Goal: Task Accomplishment & Management: Use online tool/utility

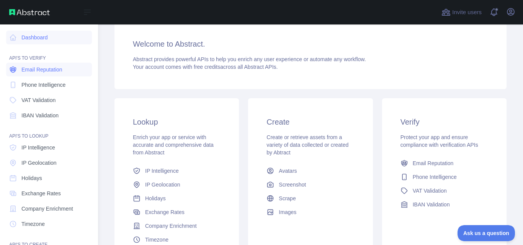
click at [32, 67] on span "Email Reputation" at bounding box center [41, 70] width 41 height 8
click at [511, 15] on icon "button" at bounding box center [510, 11] width 7 height 7
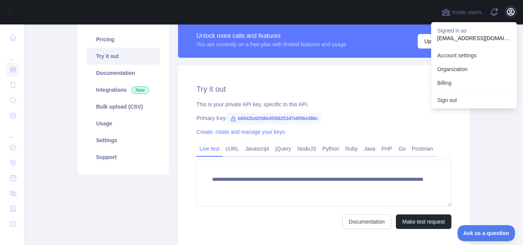
scroll to position [59, 0]
click at [453, 62] on link "Organization" at bounding box center [474, 69] width 86 height 14
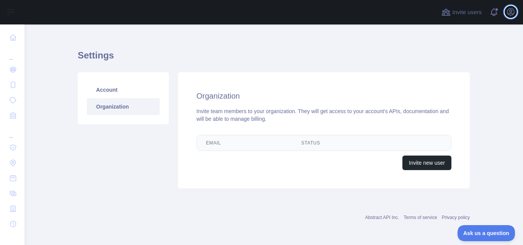
scroll to position [9, 0]
click at [510, 7] on button "Open user menu" at bounding box center [511, 12] width 12 height 12
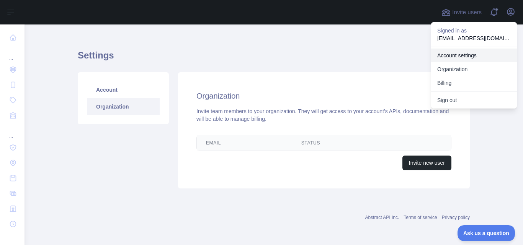
click at [450, 59] on link "Account settings" at bounding box center [474, 56] width 86 height 14
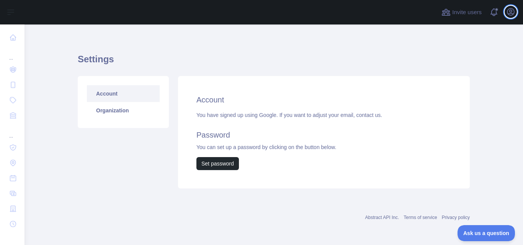
scroll to position [5, 0]
click at [361, 90] on div "Account You have signed up using Google. If you want to adjust your email, cont…" at bounding box center [324, 132] width 292 height 113
click at [114, 117] on link "Organization" at bounding box center [123, 110] width 73 height 17
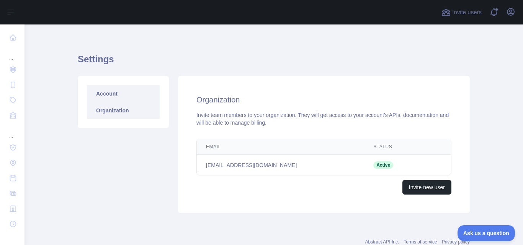
click at [111, 100] on link "Account" at bounding box center [123, 93] width 73 height 17
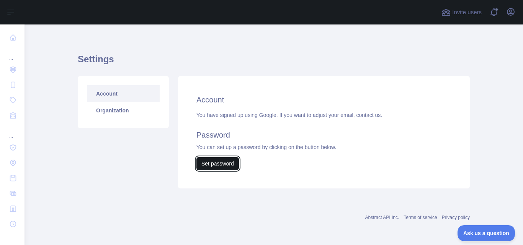
click at [208, 166] on button "Set password" at bounding box center [217, 163] width 43 height 13
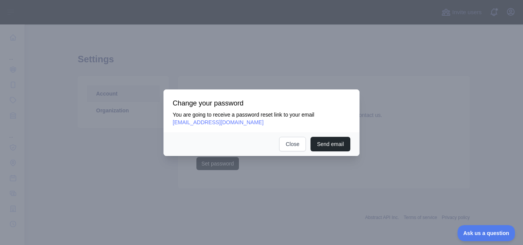
click at [289, 77] on div at bounding box center [261, 122] width 523 height 245
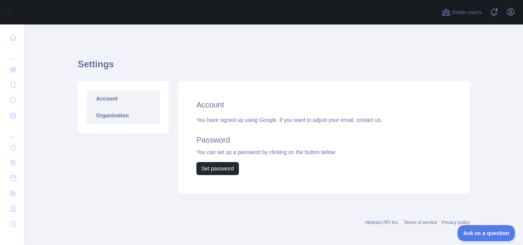
click at [110, 115] on link "Organization" at bounding box center [123, 115] width 73 height 17
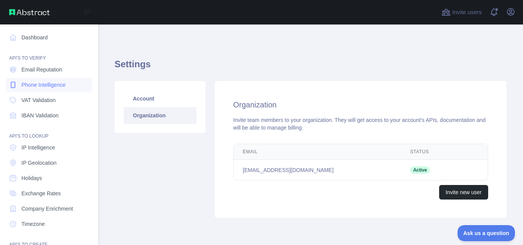
click at [33, 91] on link "Phone Intelligence" at bounding box center [49, 85] width 86 height 14
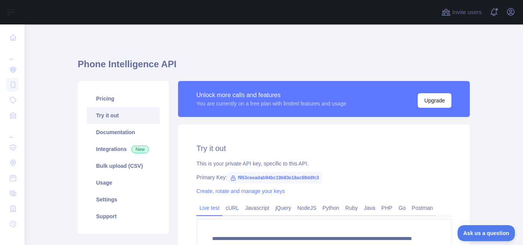
click at [236, 183] on span "f953ceeadab94bc19b83e18ac69ddfc3" at bounding box center [274, 177] width 95 height 11
click at [221, 158] on div "**********" at bounding box center [324, 216] width 292 height 182
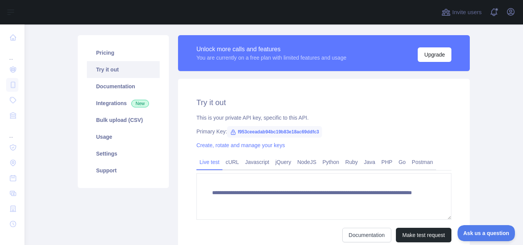
scroll to position [61, 0]
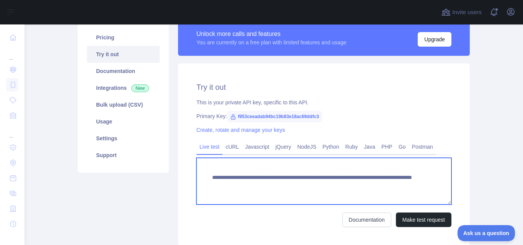
click at [381, 183] on textarea "**********" at bounding box center [323, 181] width 255 height 47
drag, startPoint x: 320, startPoint y: 185, endPoint x: 230, endPoint y: 183, distance: 90.8
click at [230, 183] on textarea "**********" at bounding box center [323, 181] width 255 height 47
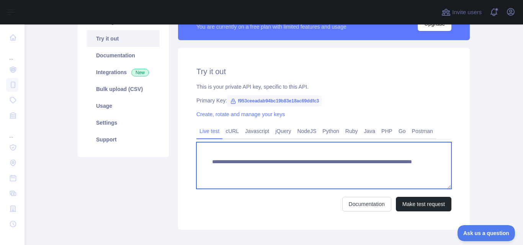
scroll to position [64, 0]
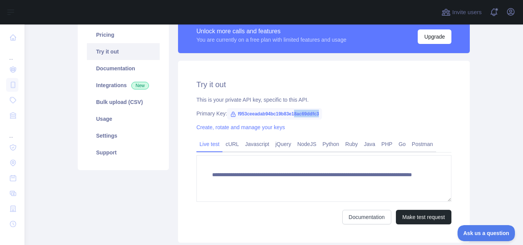
drag, startPoint x: 314, startPoint y: 115, endPoint x: 290, endPoint y: 113, distance: 23.5
click at [290, 113] on span "f953ceeadab94bc19b83e18ac69ddfc3" at bounding box center [274, 113] width 95 height 11
click at [263, 113] on span "f953ceeadab94bc19b83e18ac69ddfc3" at bounding box center [274, 113] width 95 height 11
click at [313, 114] on span "f953ceeadab94bc19b83e18ac69ddfc3" at bounding box center [274, 113] width 95 height 11
click at [417, 144] on link "Postman" at bounding box center [422, 144] width 27 height 12
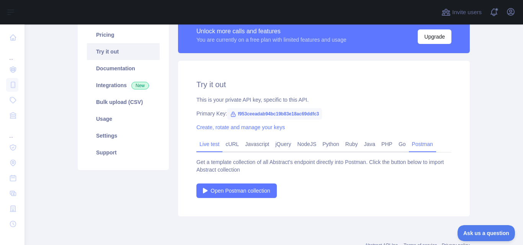
click at [200, 143] on link "Live test" at bounding box center [209, 144] width 26 height 12
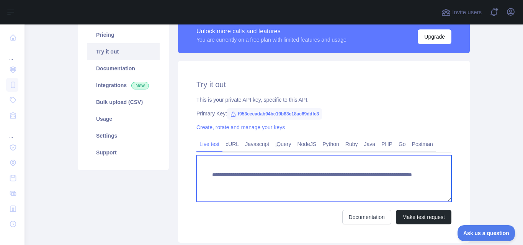
click at [285, 185] on textarea "**********" at bounding box center [323, 178] width 255 height 47
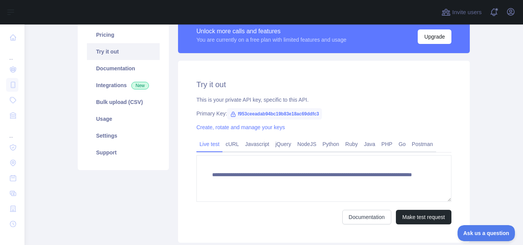
drag, startPoint x: 190, startPoint y: 194, endPoint x: 318, endPoint y: 191, distance: 128.7
click at [318, 191] on div "**********" at bounding box center [324, 152] width 292 height 182
click at [322, 227] on div "**********" at bounding box center [324, 152] width 292 height 182
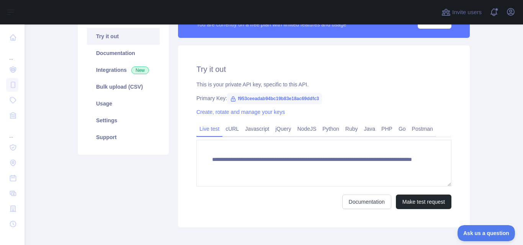
scroll to position [118, 0]
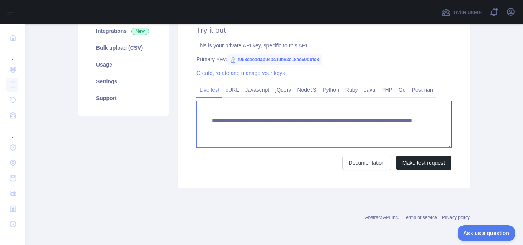
drag, startPoint x: 381, startPoint y: 131, endPoint x: 193, endPoint y: 104, distance: 190.0
click at [193, 104] on div "**********" at bounding box center [324, 98] width 292 height 182
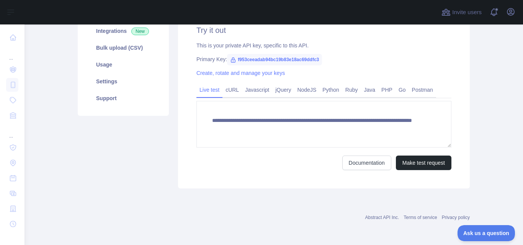
click at [132, 127] on div "Pricing Try it out Documentation Integrations New Bulk upload (CSV) Usage Setti…" at bounding box center [123, 76] width 100 height 226
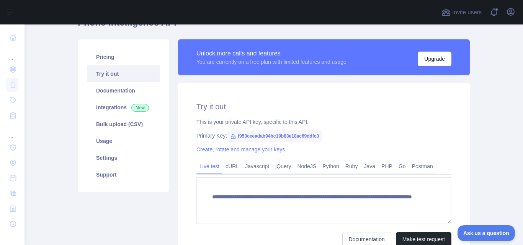
scroll to position [26, 0]
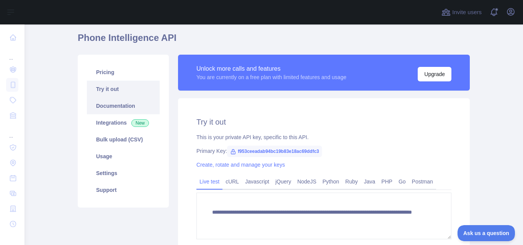
click at [132, 104] on link "Documentation" at bounding box center [123, 106] width 73 height 17
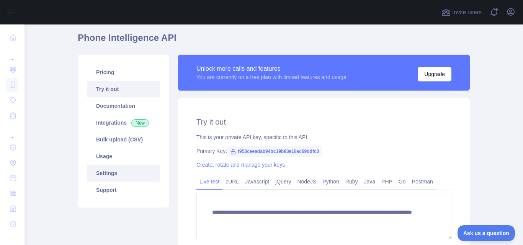
click at [106, 180] on link "Settings" at bounding box center [123, 173] width 73 height 17
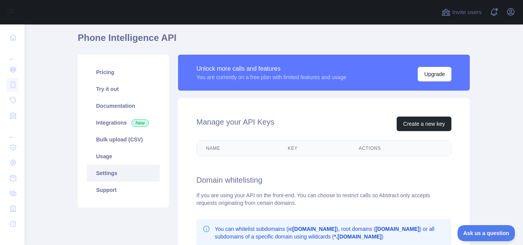
click at [367, 235] on p "You can whitelist subdomains (ie app.domain.com ), root domains ( domain.com ) …" at bounding box center [330, 233] width 231 height 15
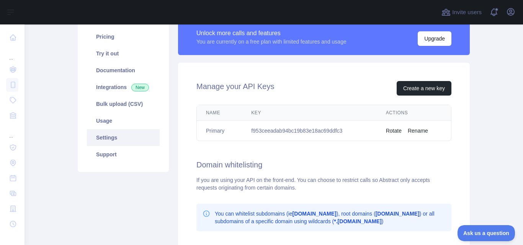
scroll to position [75, 0]
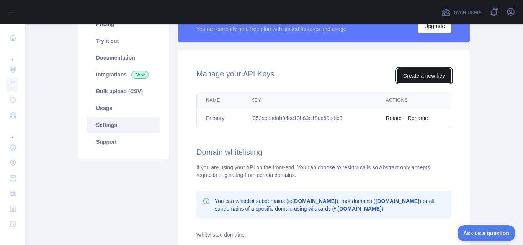
click at [432, 78] on button "Create a new key" at bounding box center [424, 76] width 55 height 15
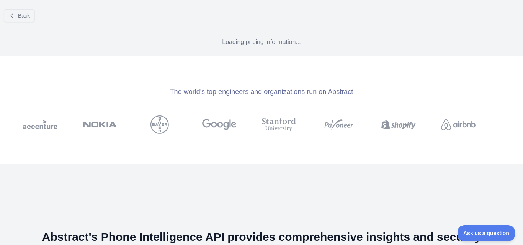
scroll to position [46, 0]
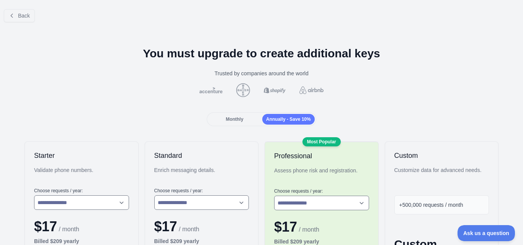
click at [432, 159] on h2 "Custom" at bounding box center [441, 155] width 95 height 9
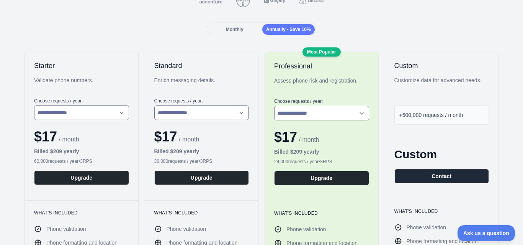
scroll to position [123, 0]
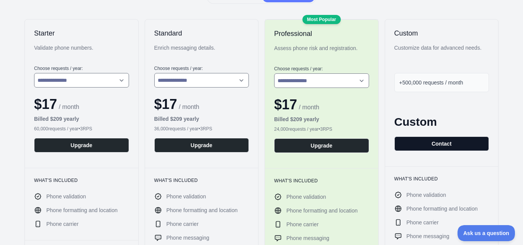
click at [430, 144] on button "Contact" at bounding box center [441, 144] width 95 height 15
click at [101, 34] on h2 "Starter" at bounding box center [81, 33] width 95 height 9
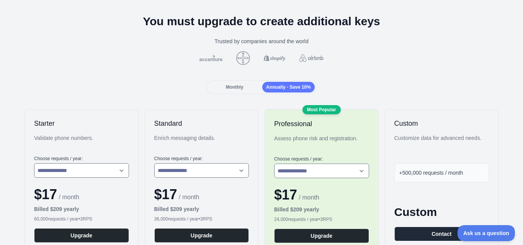
scroll to position [0, 0]
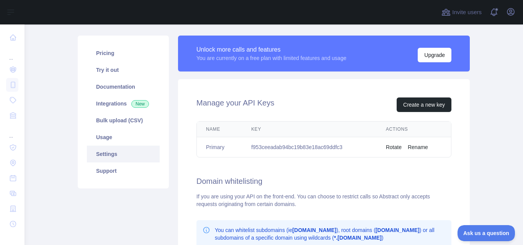
click at [394, 136] on th "Actions" at bounding box center [414, 130] width 74 height 16
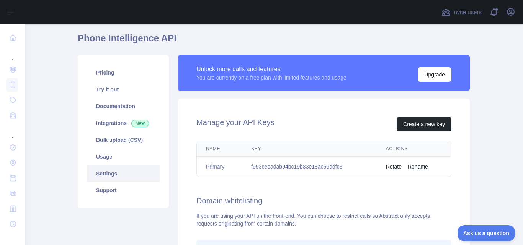
scroll to position [11, 0]
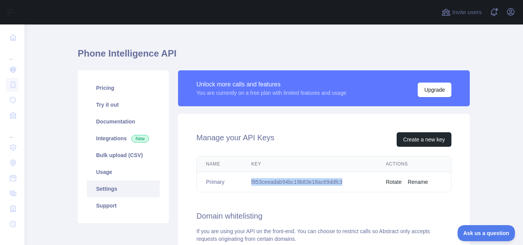
drag, startPoint x: 343, startPoint y: 182, endPoint x: 249, endPoint y: 178, distance: 93.5
click at [249, 178] on td "f953ceeadab94bc19b83e18ac69ddfc3" at bounding box center [309, 182] width 135 height 20
copy td "f953ceeadab94bc19b83e18ac69ddfc3"
click at [240, 84] on div "Unlock more calls and features" at bounding box center [271, 84] width 150 height 9
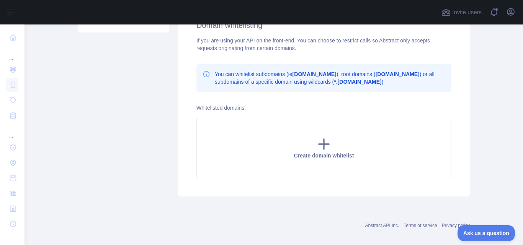
scroll to position [210, 0]
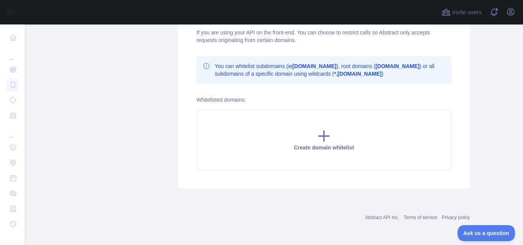
click at [325, 91] on div "Manage your API Keys Create a new key Name Key Actions Primary f953ceeadab94bc1…" at bounding box center [324, 52] width 292 height 274
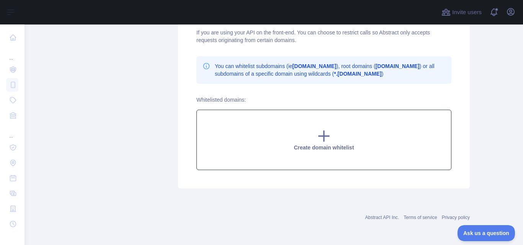
click at [320, 154] on div "Create domain whitelist" at bounding box center [323, 140] width 255 height 60
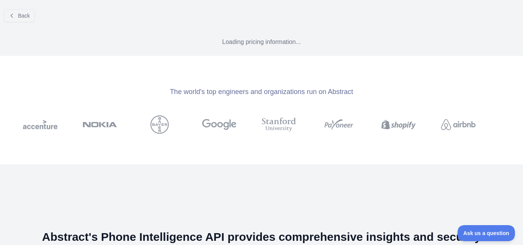
scroll to position [46, 0]
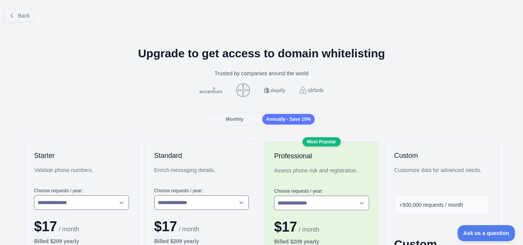
click at [278, 122] on span "Annually - Save 10%" at bounding box center [288, 119] width 45 height 5
click at [259, 85] on div at bounding box center [261, 90] width 511 height 14
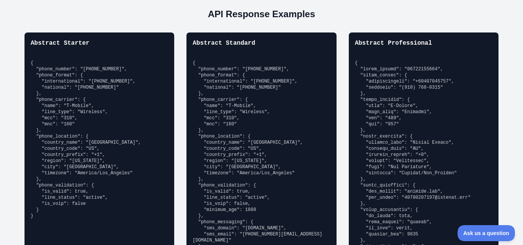
scroll to position [551, 0]
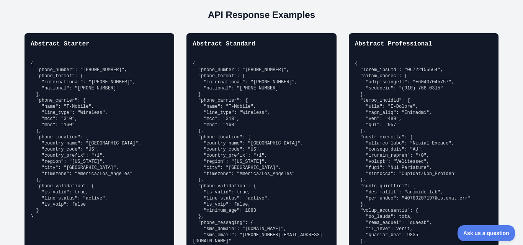
click at [86, 95] on pre "{ "phone_number": "14159929960", "phone_format": { "international": "+141599299…" at bounding box center [99, 140] width 137 height 159
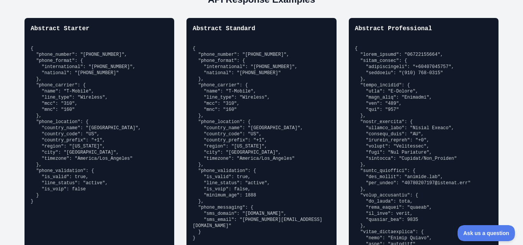
click at [380, 77] on pre at bounding box center [423, 202] width 137 height 312
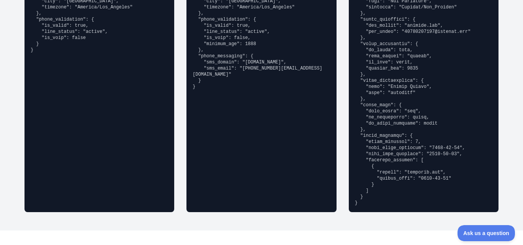
scroll to position [720, 0]
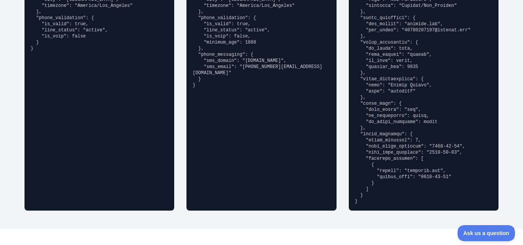
click at [394, 118] on pre at bounding box center [423, 48] width 137 height 312
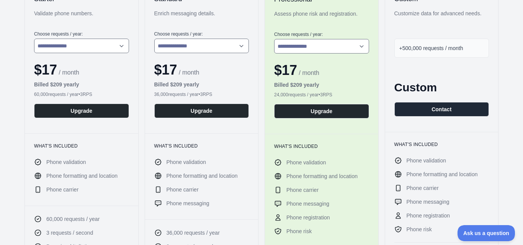
scroll to position [155, 0]
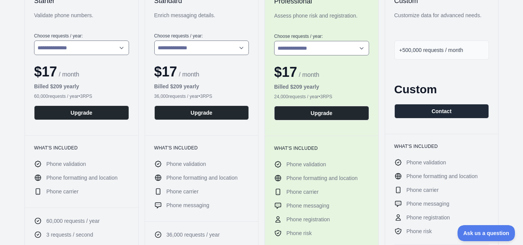
click at [394, 118] on button "Contact" at bounding box center [441, 111] width 95 height 15
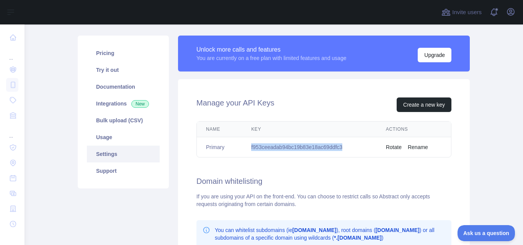
drag, startPoint x: 350, startPoint y: 148, endPoint x: 248, endPoint y: 150, distance: 102.3
click at [248, 150] on td "f953ceeadab94bc19b83e18ac69ddfc3" at bounding box center [309, 147] width 135 height 20
click at [106, 72] on link "Try it out" at bounding box center [123, 70] width 73 height 17
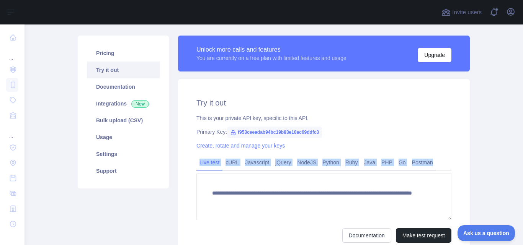
drag, startPoint x: 471, startPoint y: 152, endPoint x: 520, endPoint y: 138, distance: 50.7
click at [520, 138] on main "**********" at bounding box center [274, 135] width 499 height 221
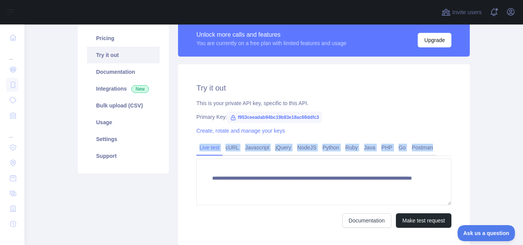
scroll to position [118, 0]
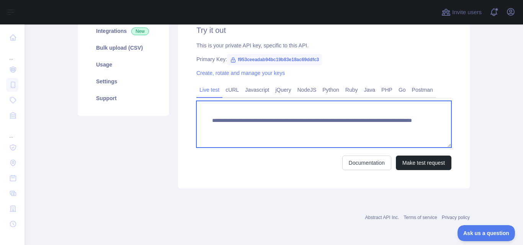
click at [350, 124] on textarea "**********" at bounding box center [323, 124] width 255 height 47
click at [363, 128] on textarea "**********" at bounding box center [323, 124] width 255 height 47
type textarea "**********"
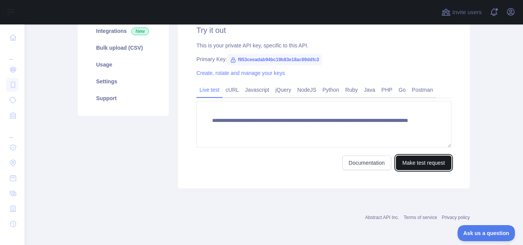
click at [410, 159] on button "Make test request" at bounding box center [424, 163] width 56 height 15
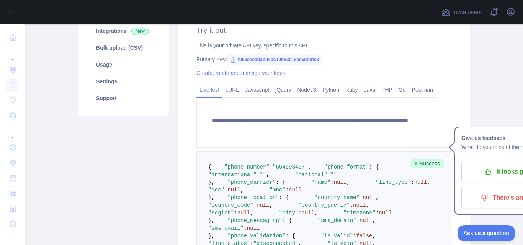
click at [324, 170] on span ""phone_format"" at bounding box center [346, 167] width 45 height 6
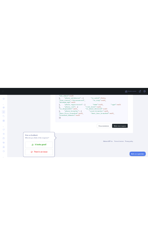
scroll to position [450, 0]
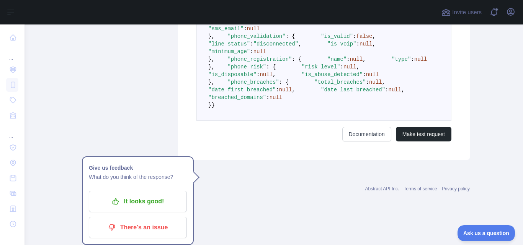
click at [252, 114] on pre "{ "phone_number" : "654598457" , "phone_format" : { "international" : "" , "nat…" at bounding box center [323, 36] width 255 height 169
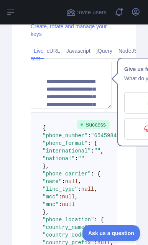
scroll to position [256, 0]
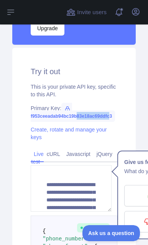
drag, startPoint x: 110, startPoint y: 124, endPoint x: 75, endPoint y: 123, distance: 34.5
click at [75, 122] on span "f953ceeadab94bc19b83e18ac69ddfc3" at bounding box center [73, 112] width 84 height 19
click at [95, 122] on span "f953ceeadab94bc19b83e18ac69ddfc3" at bounding box center [73, 112] width 84 height 19
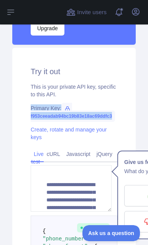
click at [95, 122] on span "f953ceeadab94bc19b83e18ac69ddfc3" at bounding box center [73, 112] width 84 height 19
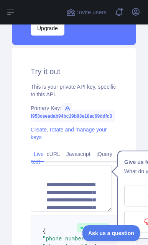
click at [111, 122] on span "f953ceeadab94bc19b83e18ac69ddfc3" at bounding box center [73, 112] width 84 height 19
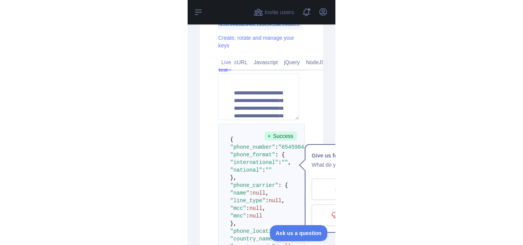
scroll to position [333, 0]
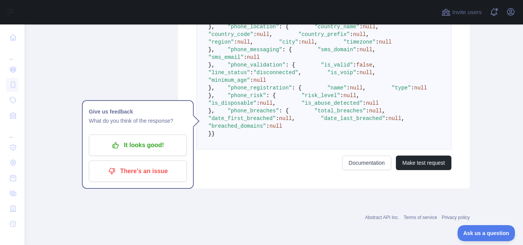
click at [444, 88] on pre "{ "phone_number" : "654598457" , "phone_format" : { "international" : "" , "nat…" at bounding box center [323, 64] width 255 height 169
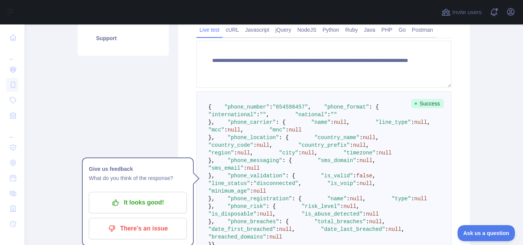
scroll to position [180, 0]
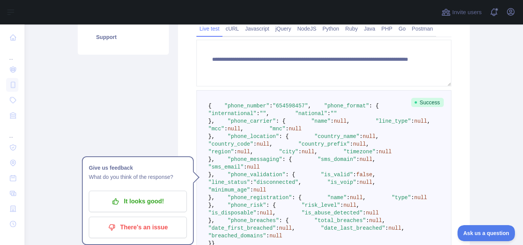
click at [422, 105] on span "Success" at bounding box center [427, 102] width 33 height 9
click at [445, 101] on pre "{ "phone_number" : "654598457" , "phone_format" : { "international" : "" , "nat…" at bounding box center [323, 174] width 255 height 169
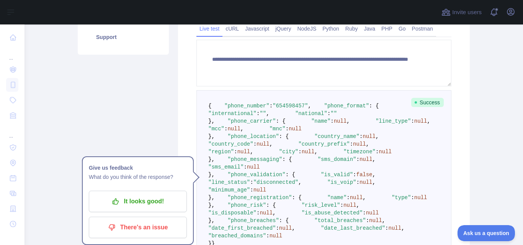
click at [263, 144] on pre "{ "phone_number" : "654598457" , "phone_format" : { "international" : "" , "nat…" at bounding box center [323, 174] width 255 height 169
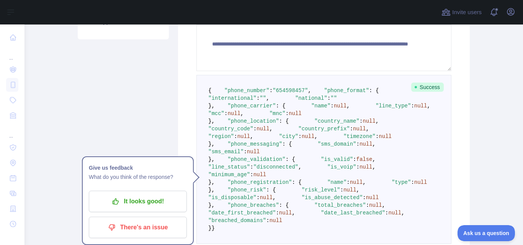
click at [296, 94] on span ""654598457"" at bounding box center [290, 91] width 35 height 6
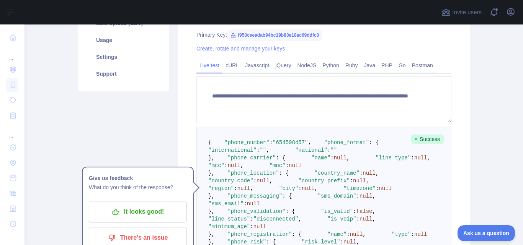
scroll to position [160, 0]
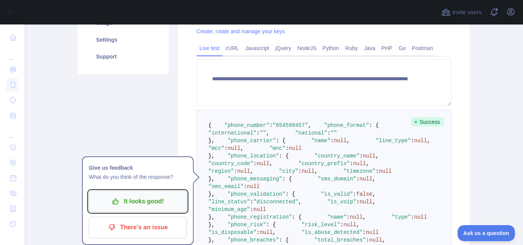
click at [132, 196] on p "It looks good!" at bounding box center [138, 201] width 87 height 13
